Goal: Information Seeking & Learning: Check status

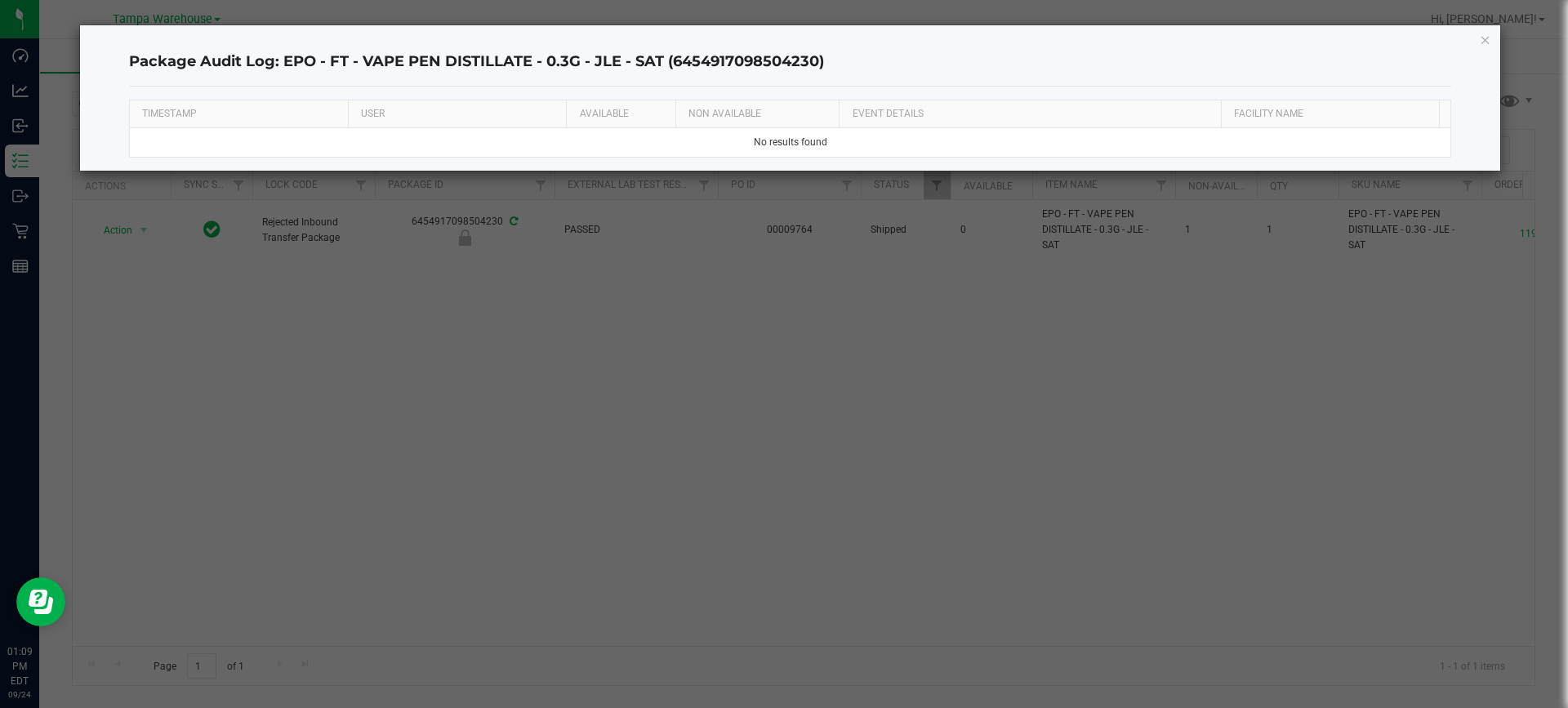
click at [1478, 42] on div "Package Audit Log: EPO - FT - VAPE PEN DISTILLATE - 0.3G - JLE - SAT (645491709…" at bounding box center [791, 97] width 1421 height 146
click at [1481, 42] on icon "button" at bounding box center [1485, 39] width 12 height 20
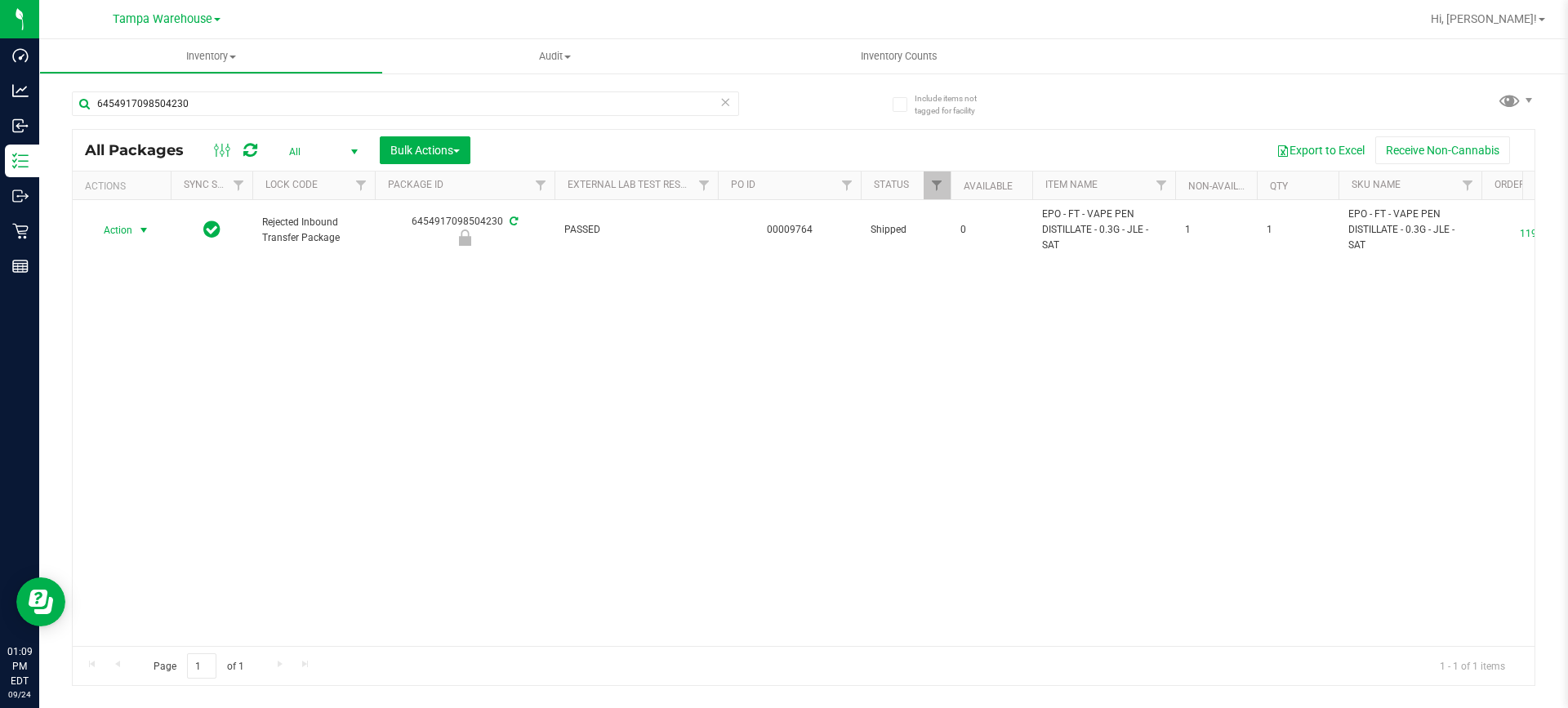
click at [214, 18] on span at bounding box center [216, 20] width 6 height 4
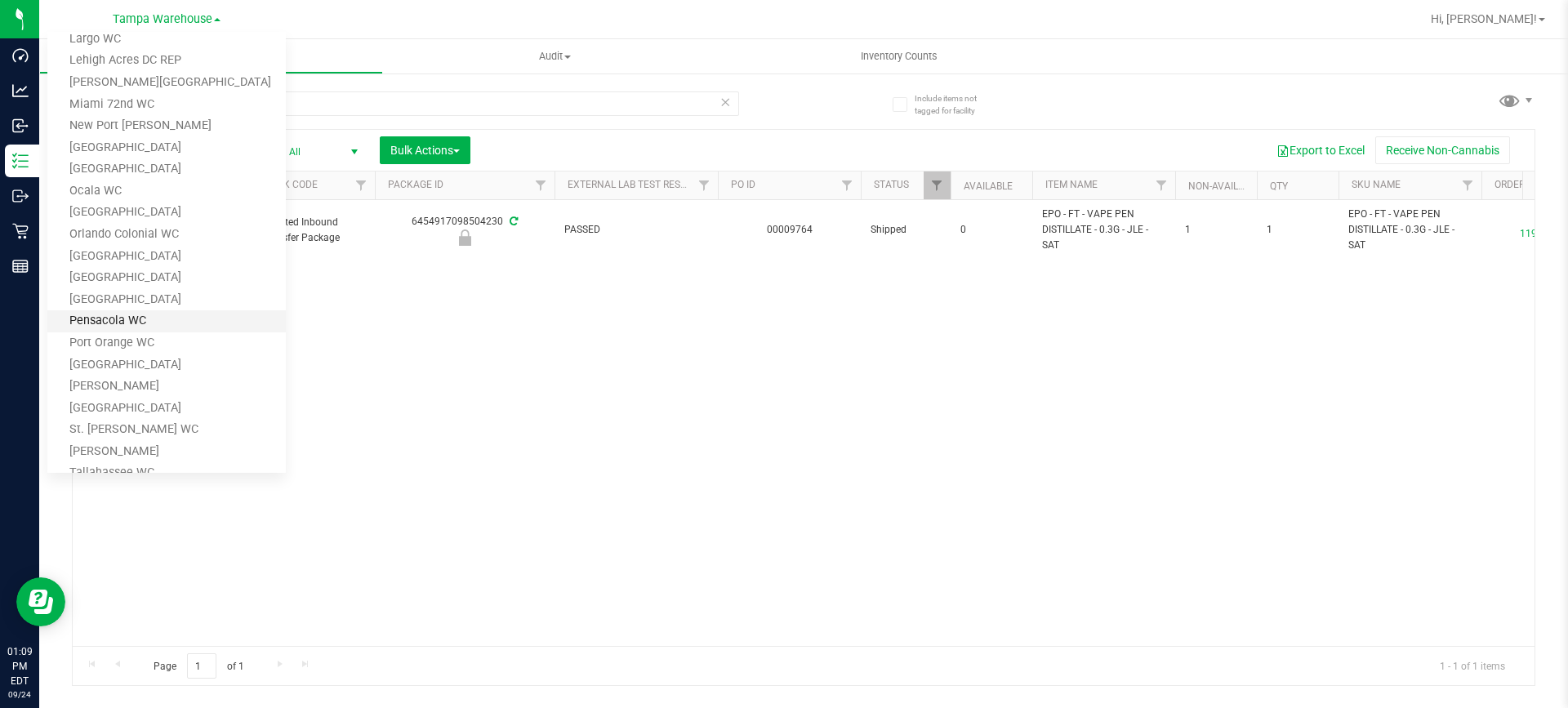
scroll to position [216, 0]
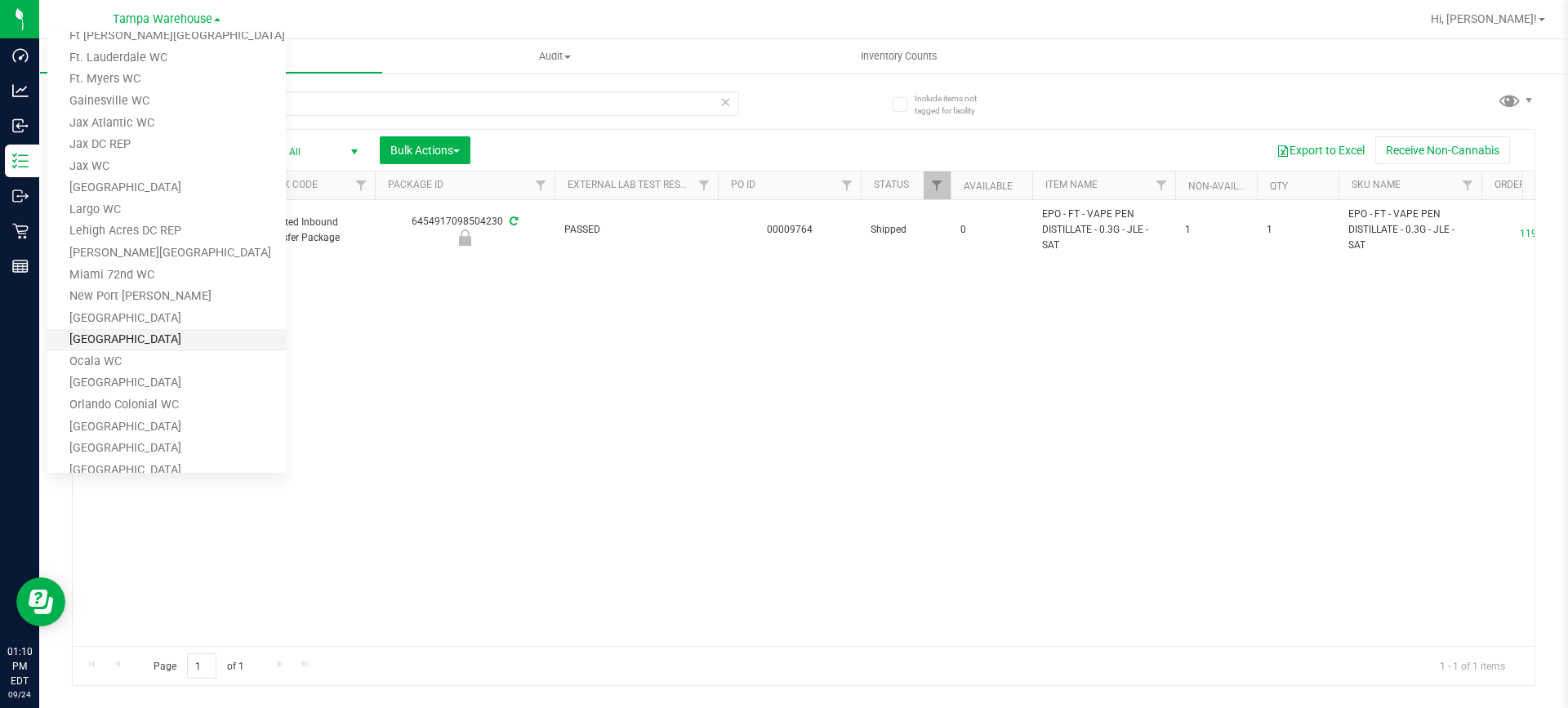
click at [158, 348] on link "[GEOGRAPHIC_DATA]" at bounding box center [166, 340] width 239 height 22
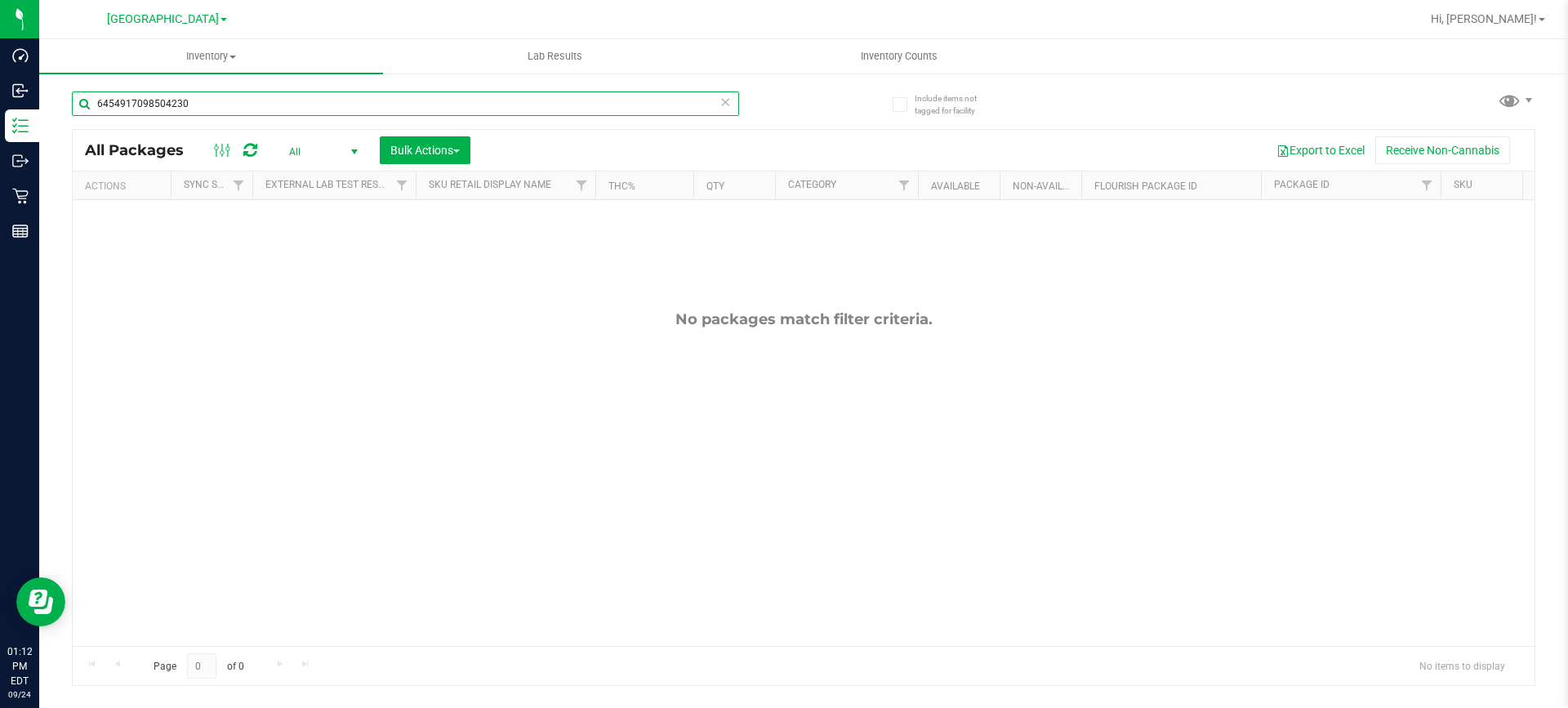
click at [354, 99] on input "6454917098504230" at bounding box center [405, 103] width 667 height 24
type input "6"
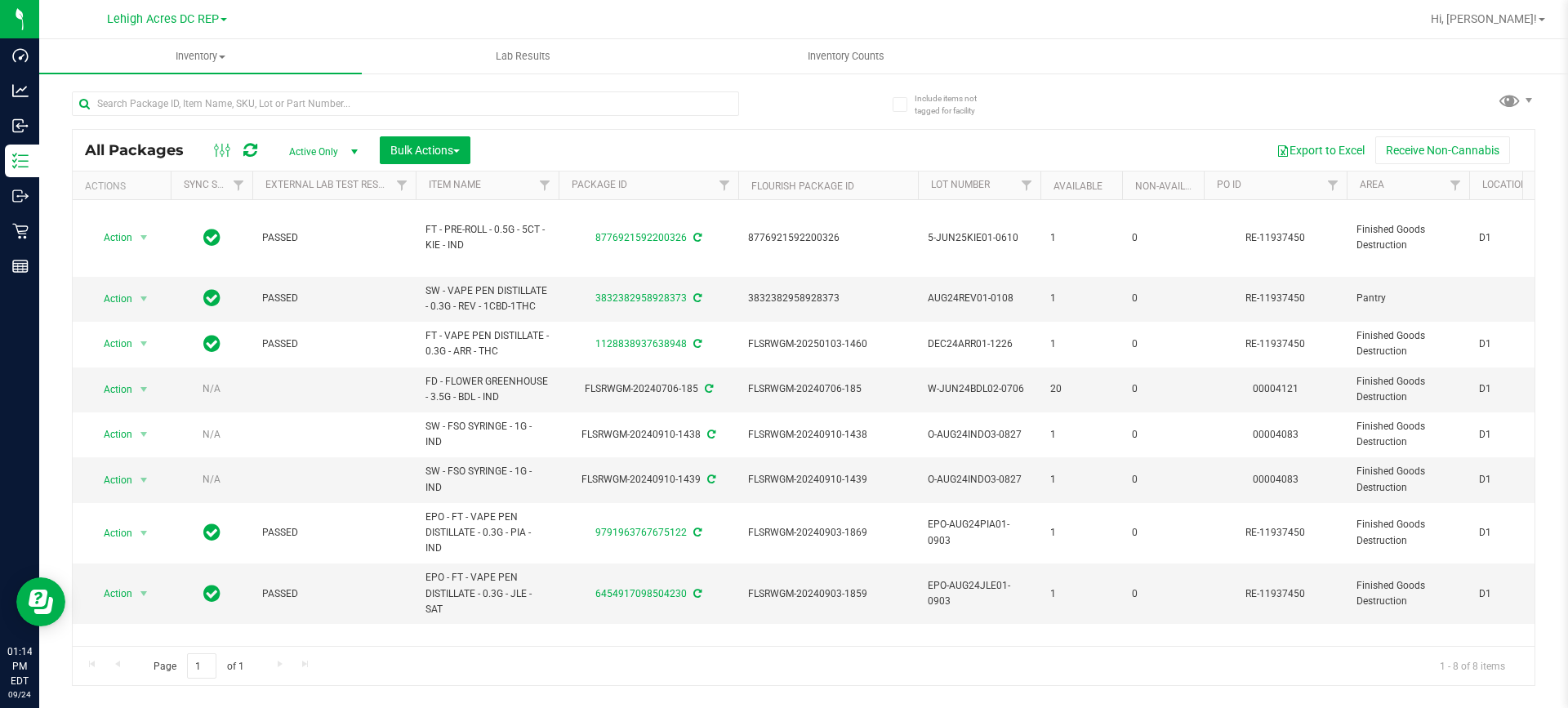
click at [815, 112] on div "All Packages Active Only Active Only Lab Samples Locked All External Internal B…" at bounding box center [803, 381] width 1463 height 611
